Goal: Navigation & Orientation: Understand site structure

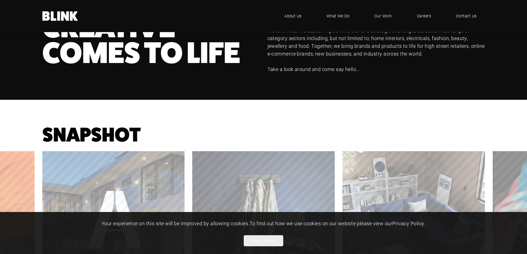
scroll to position [365, 0]
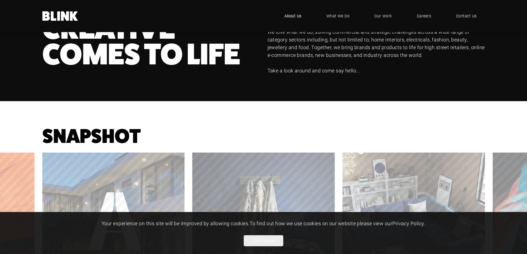
click at [300, 17] on span "About Us" at bounding box center [292, 16] width 17 height 6
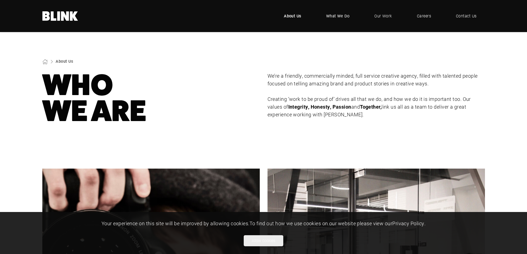
click at [338, 17] on span "What We Do" at bounding box center [338, 16] width 24 height 6
